Goal: Navigation & Orientation: Find specific page/section

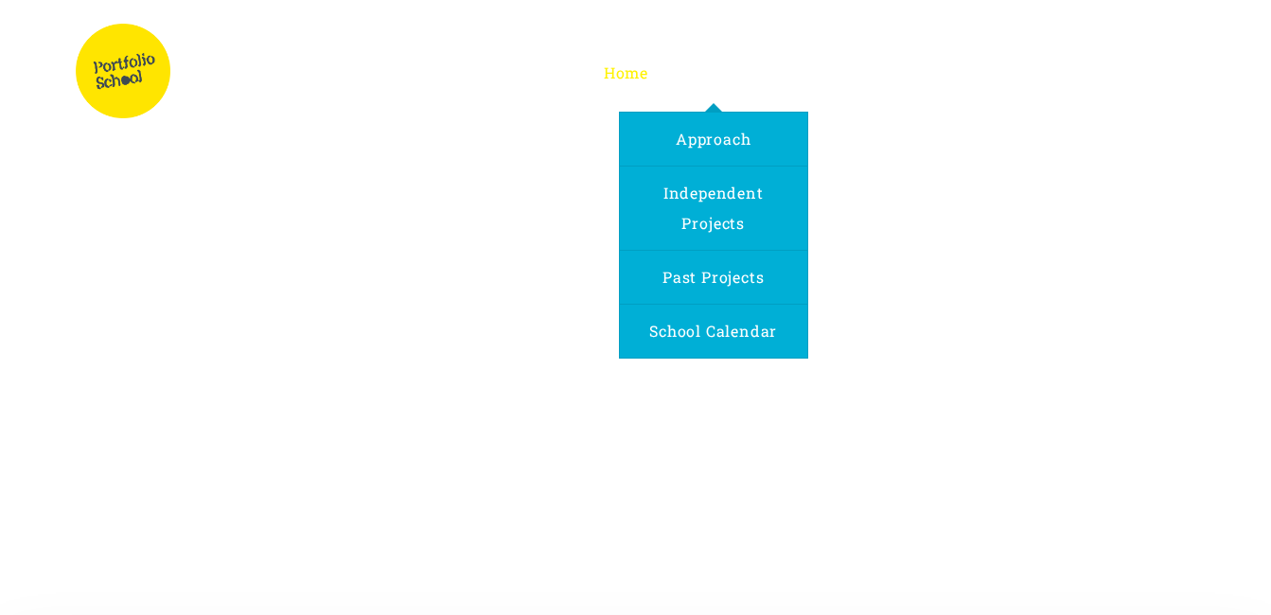
click at [723, 59] on div "Program Approach Independent Projects Past Projects School Calendar" at bounding box center [714, 73] width 68 height 30
click at [680, 93] on div "Approach Independent Projects Past Projects" at bounding box center [713, 220] width 189 height 275
click at [729, 59] on div "Program Approach Independent Projects Past Projects School Calendar" at bounding box center [714, 73] width 68 height 30
click at [727, 65] on span "Program" at bounding box center [714, 72] width 68 height 20
click at [699, 270] on span "Past Projects" at bounding box center [714, 277] width 102 height 20
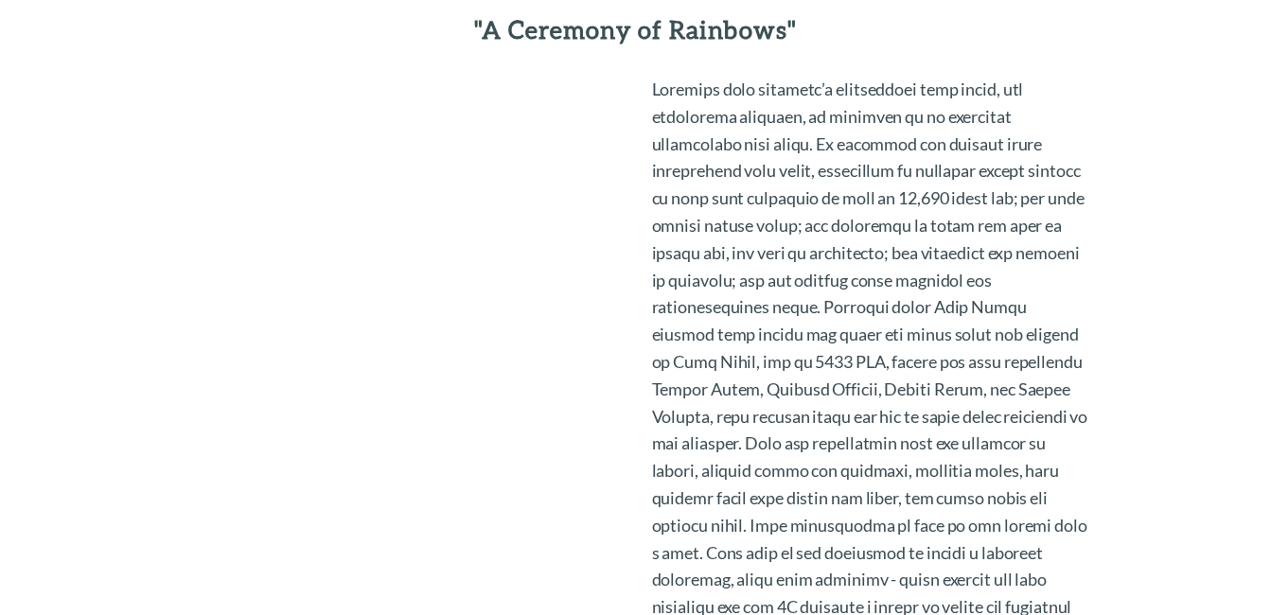
scroll to position [663, 0]
